Goal: Check status: Check status

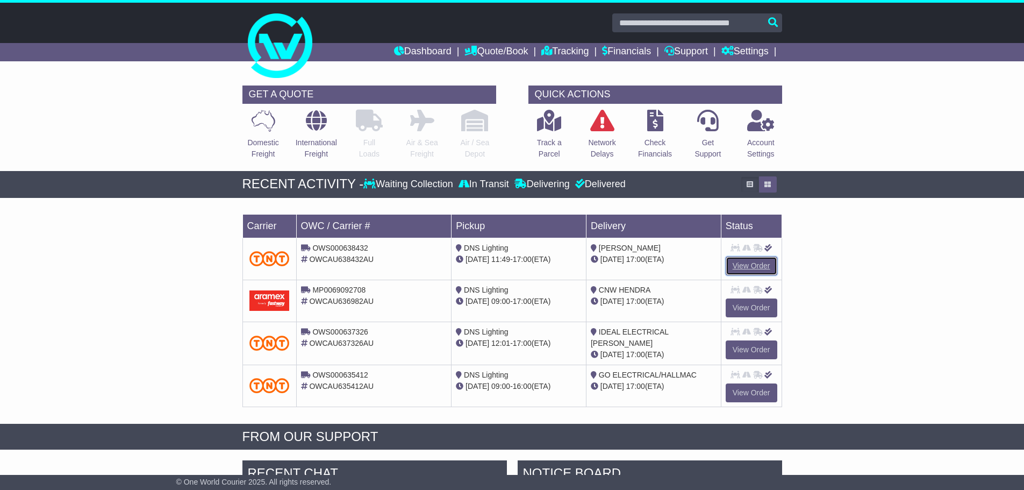
click at [742, 262] on link "View Order" at bounding box center [752, 265] width 52 height 19
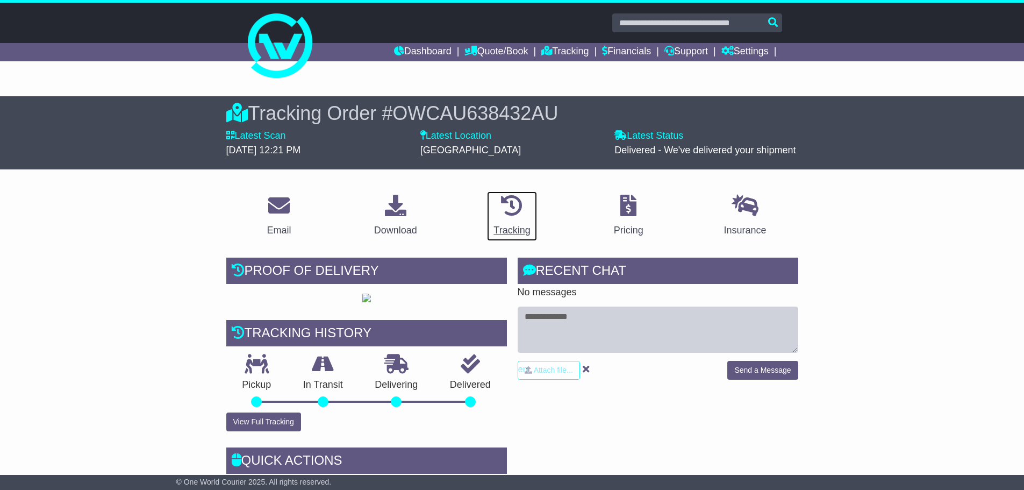
click at [520, 227] on div "Tracking" at bounding box center [511, 230] width 37 height 15
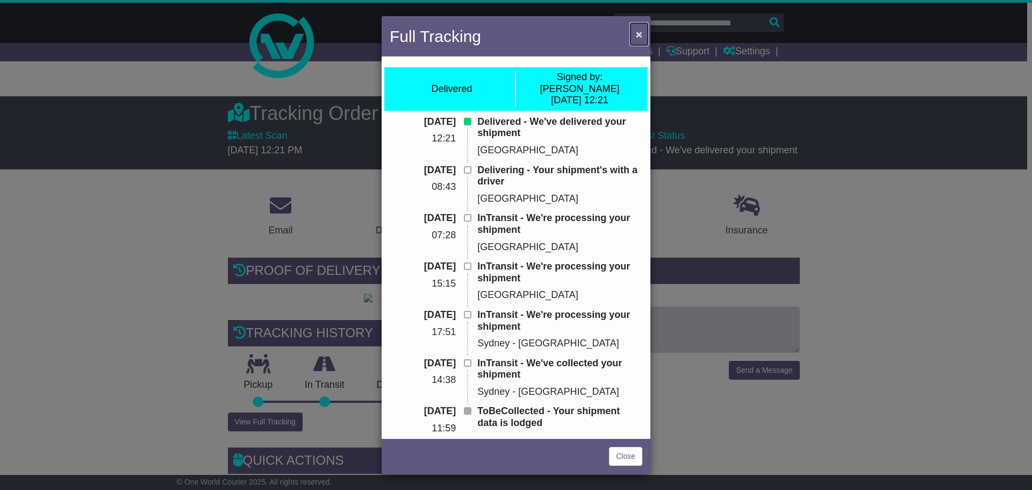
click at [641, 34] on span "×" at bounding box center [639, 34] width 6 height 12
